Goal: Task Accomplishment & Management: Use online tool/utility

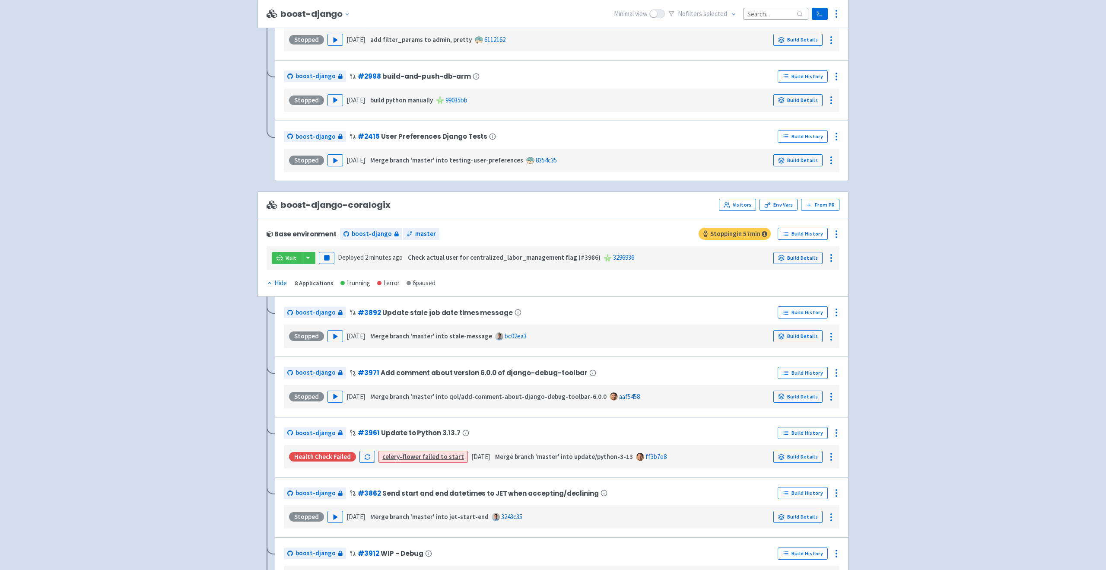
scroll to position [931, 0]
click at [125, 328] on div "Advantage-Solutions View Organizations esauser User Profile Sign out Develop De…" at bounding box center [553, 351] width 1106 height 2564
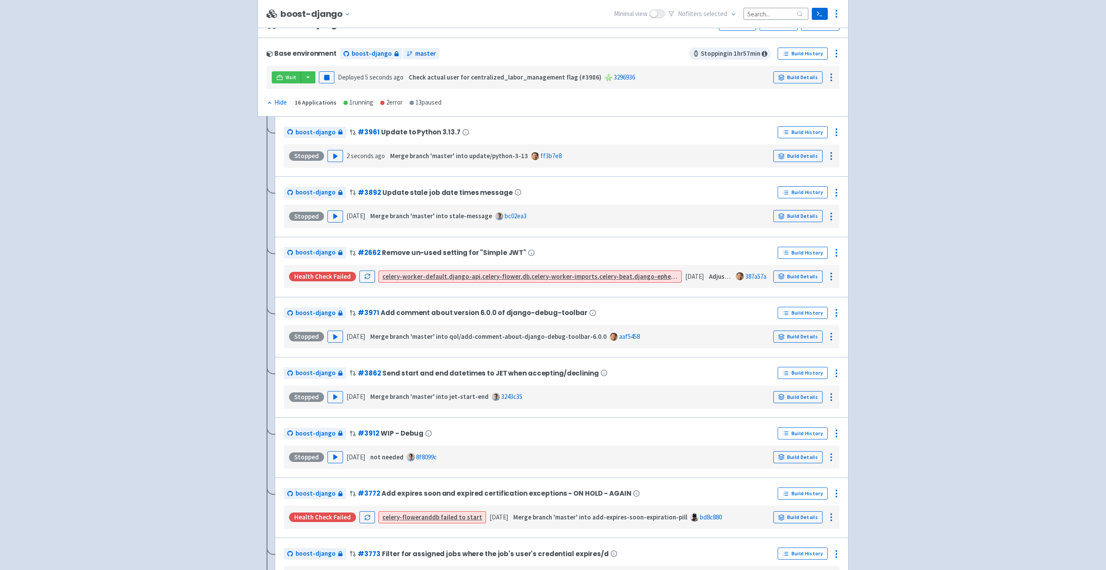
scroll to position [0, 0]
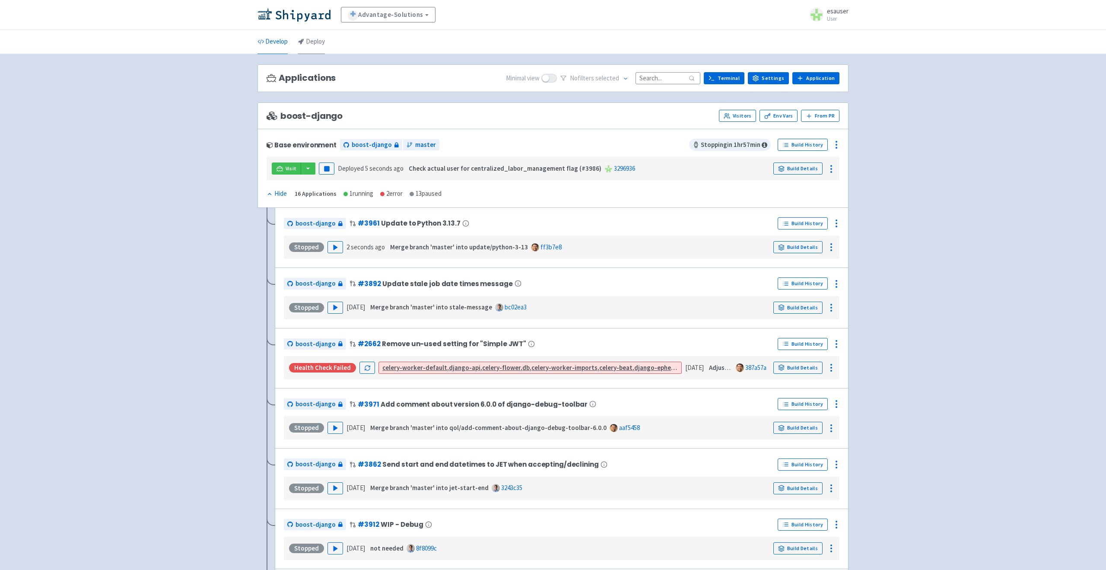
click at [318, 42] on link "Deploy" at bounding box center [311, 42] width 27 height 24
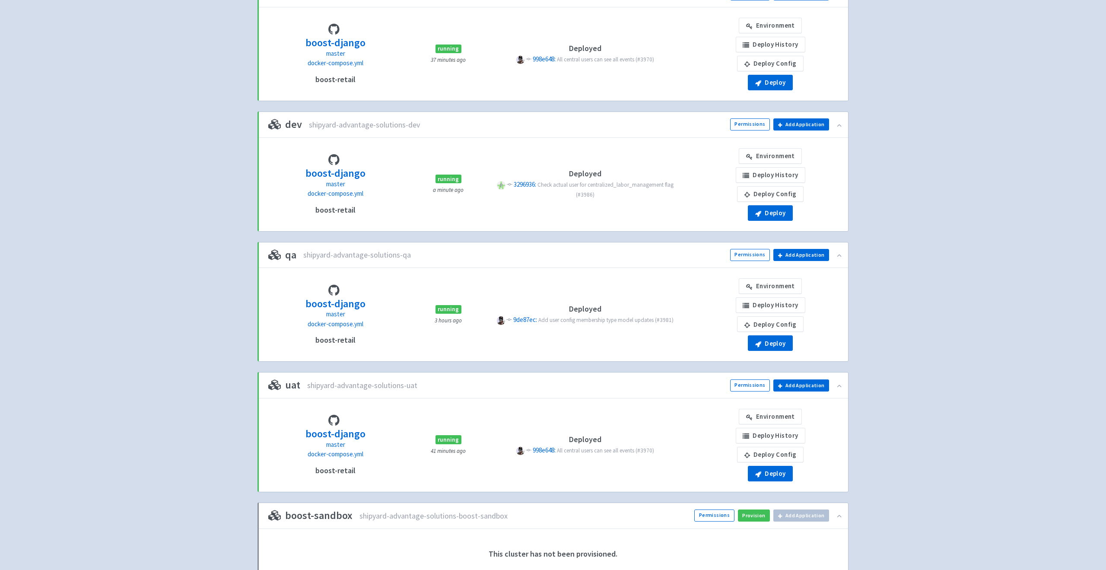
scroll to position [18, 0]
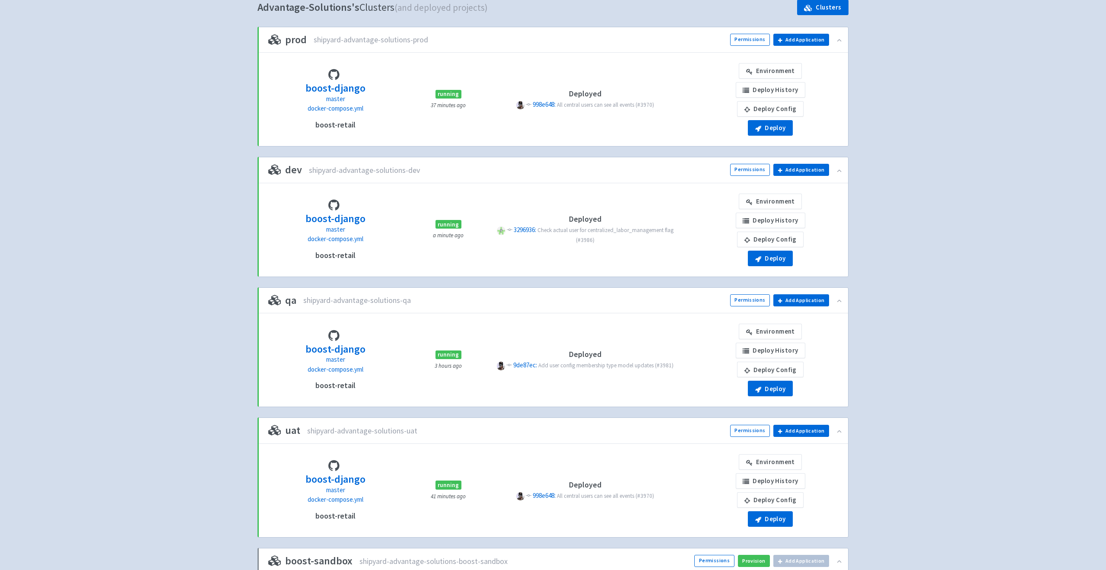
scroll to position [80, 0]
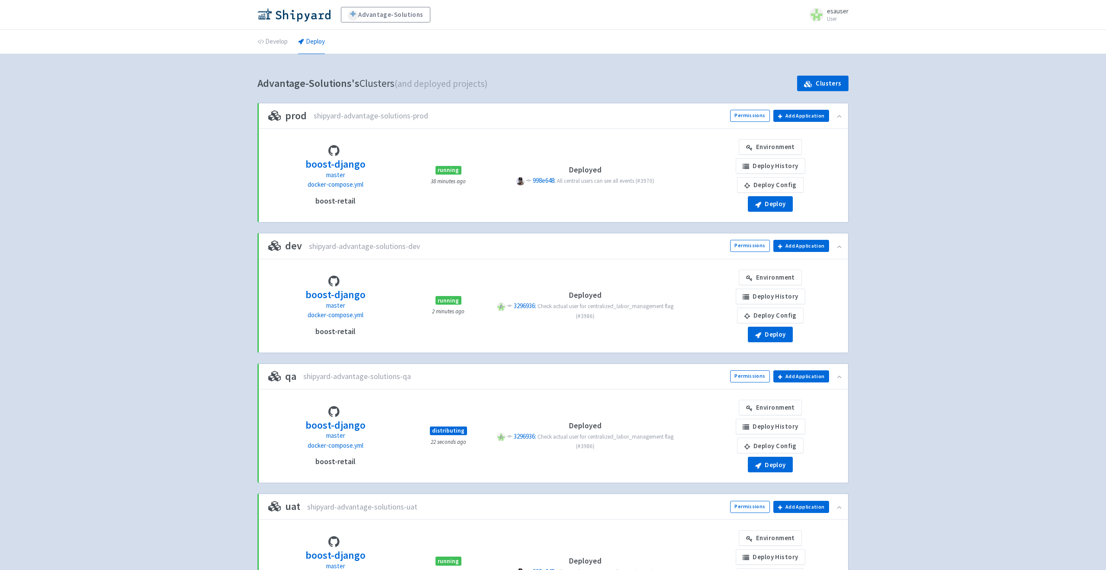
click at [214, 319] on div "Advantage-Solutions esauser User Profile Sign out Develop Deploy" at bounding box center [553, 360] width 1106 height 721
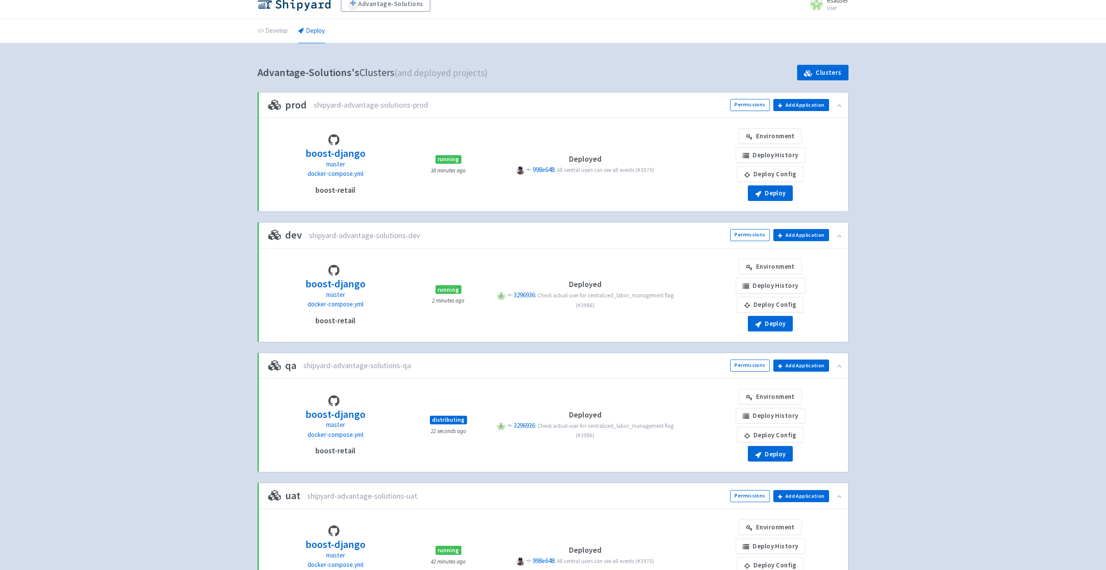
scroll to position [11, 0]
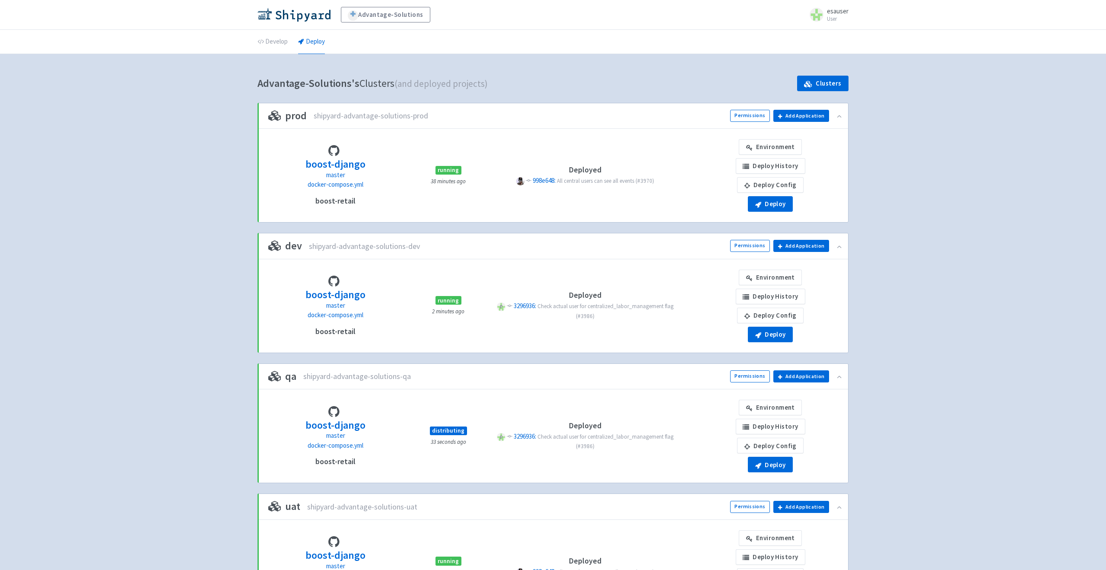
click at [290, 378] on h3 "qa" at bounding box center [282, 376] width 28 height 11
drag, startPoint x: 290, startPoint y: 378, endPoint x: 406, endPoint y: 379, distance: 115.4
click at [406, 379] on div "qa shipyard-advantage-solutions-qa" at bounding box center [339, 376] width 143 height 11
click at [406, 379] on span "shipyard-advantage-solutions-qa" at bounding box center [357, 377] width 108 height 10
drag, startPoint x: 406, startPoint y: 379, endPoint x: 319, endPoint y: 379, distance: 86.9
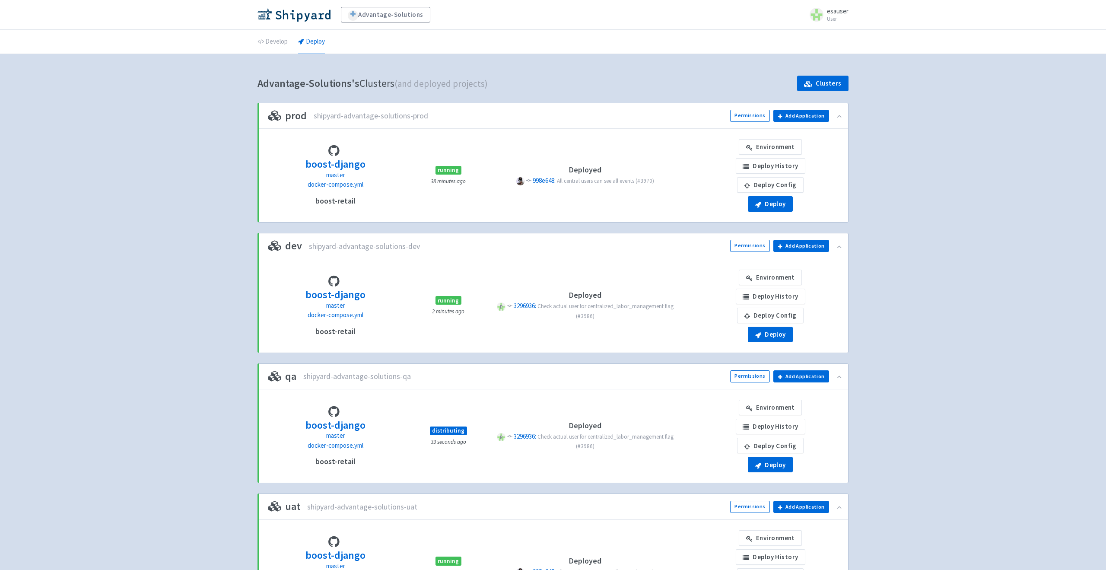
click at [319, 379] on span "shipyard-advantage-solutions-qa" at bounding box center [357, 377] width 108 height 10
click at [289, 375] on h3 "qa" at bounding box center [282, 376] width 28 height 11
click at [405, 374] on span "shipyard-advantage-solutions-qa" at bounding box center [357, 377] width 108 height 10
drag, startPoint x: 405, startPoint y: 374, endPoint x: 272, endPoint y: 374, distance: 132.3
click at [272, 374] on div "qa shipyard-advantage-solutions-qa" at bounding box center [339, 376] width 143 height 11
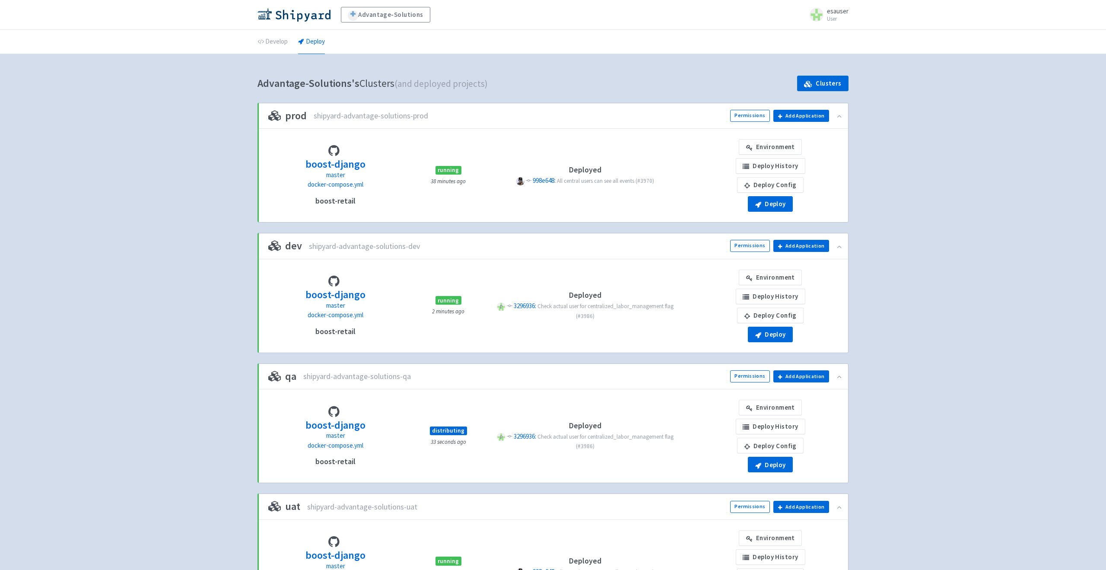
click at [272, 374] on icon at bounding box center [274, 376] width 13 height 10
click at [288, 375] on h3 "qa" at bounding box center [282, 376] width 28 height 11
drag, startPoint x: 288, startPoint y: 375, endPoint x: 417, endPoint y: 378, distance: 128.8
click at [417, 378] on div "qa shipyard-advantage-solutions-qa Permissions Add application to qa Choose app…" at bounding box center [553, 377] width 590 height 26
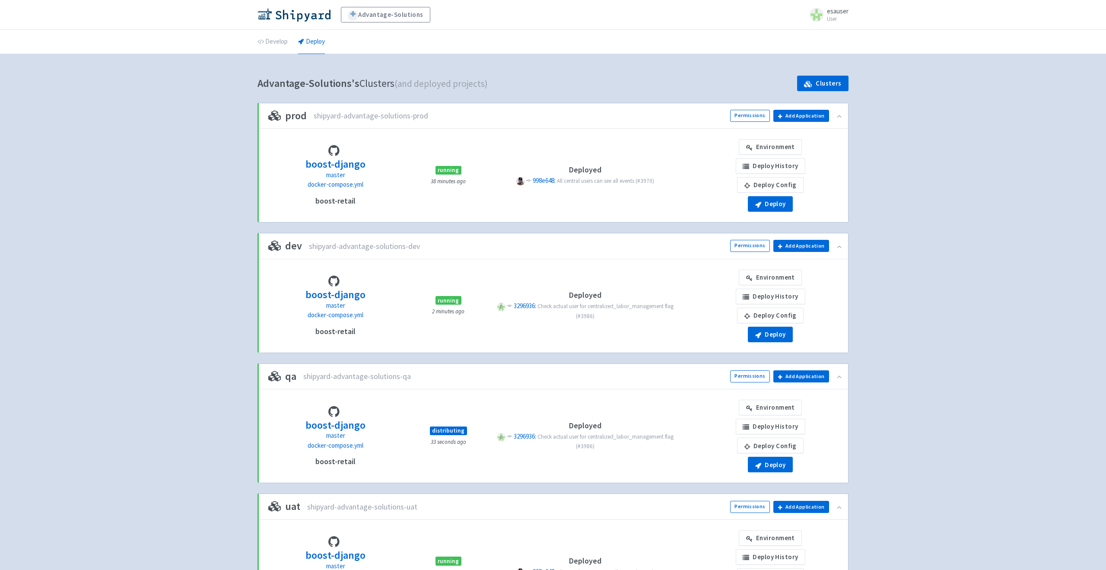
scroll to position [7, 0]
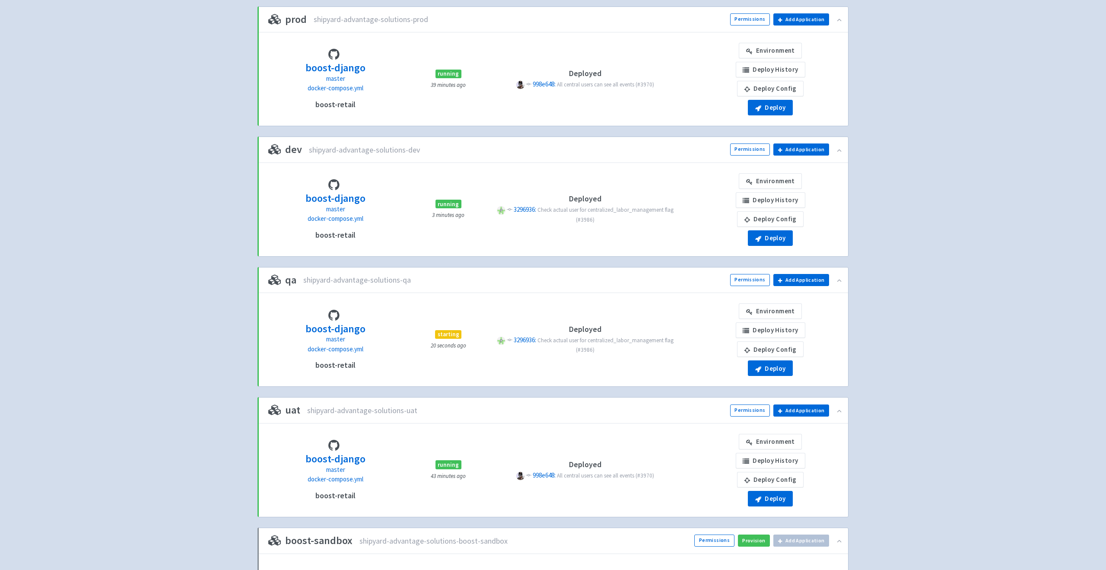
scroll to position [108, 0]
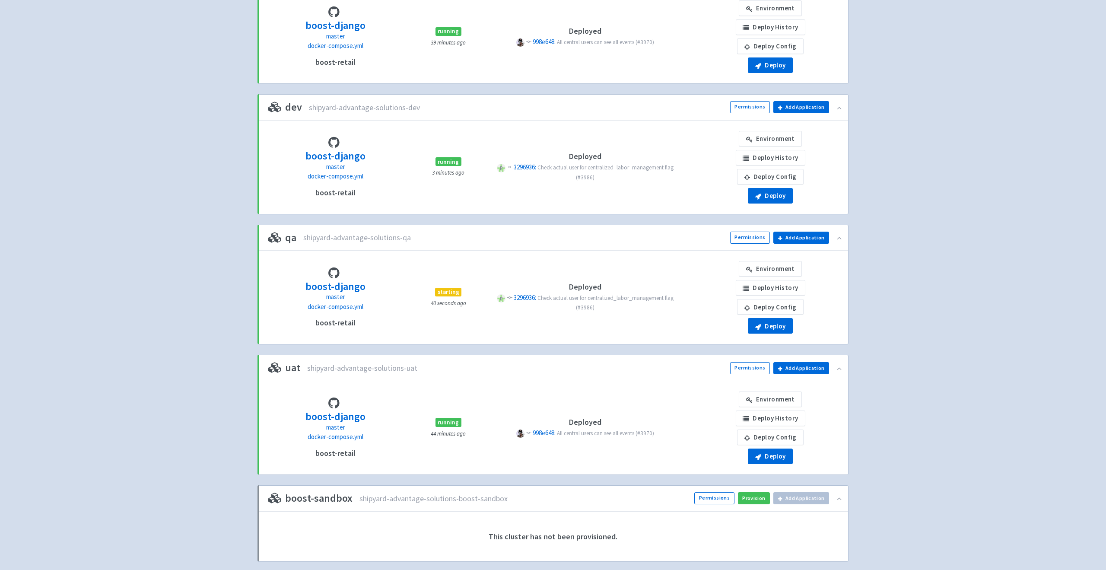
scroll to position [130, 0]
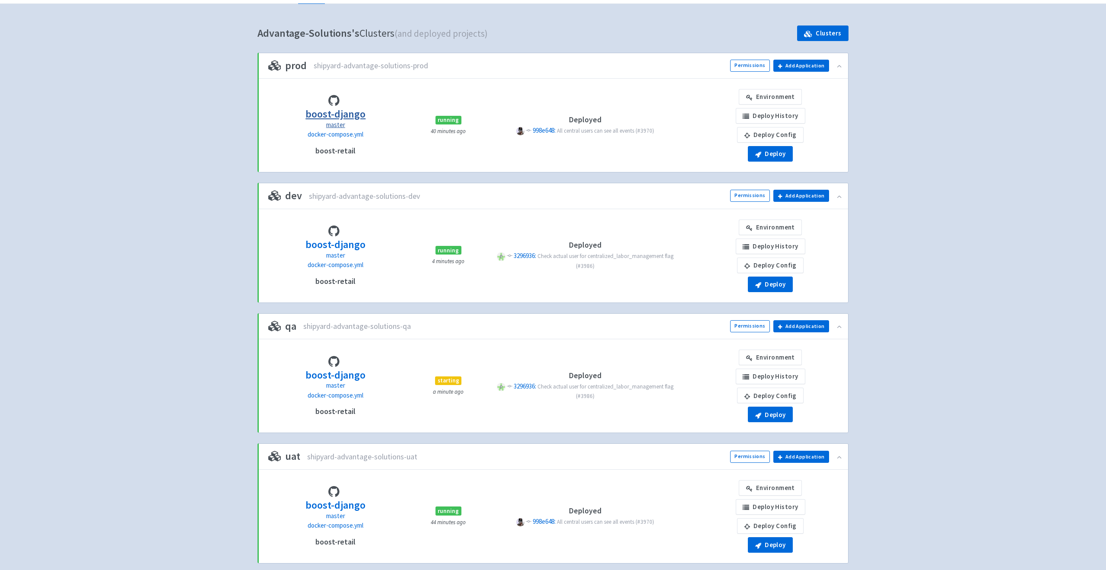
scroll to position [48, 0]
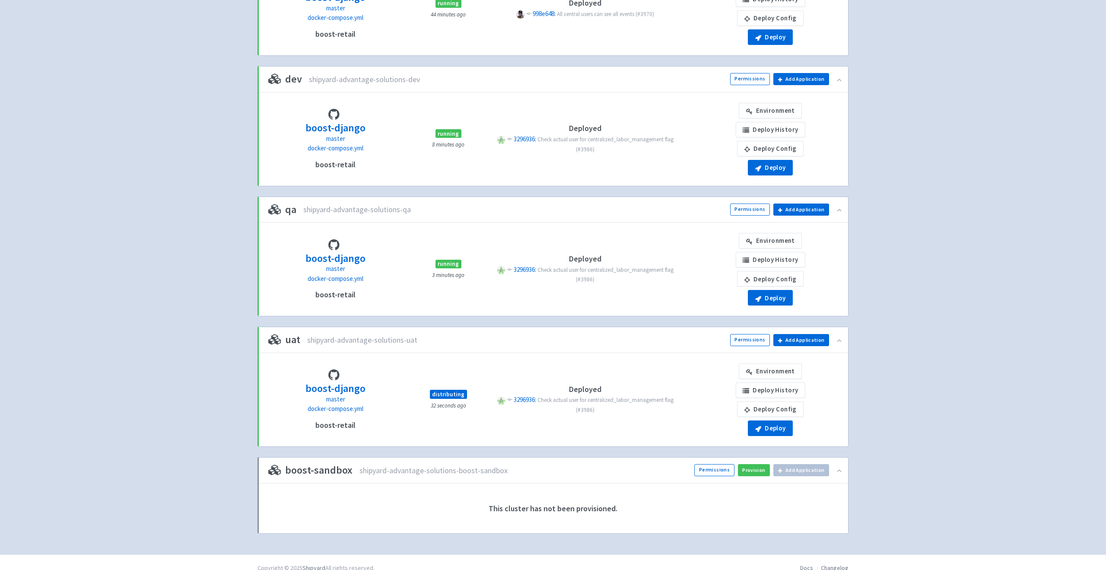
scroll to position [162, 0]
